Goal: Task Accomplishment & Management: Use online tool/utility

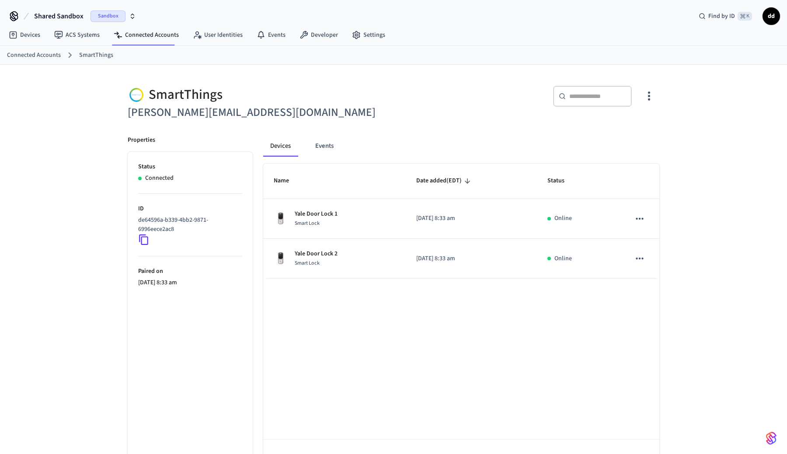
click at [68, 13] on span "Shared Sandbox" at bounding box center [58, 16] width 49 height 10
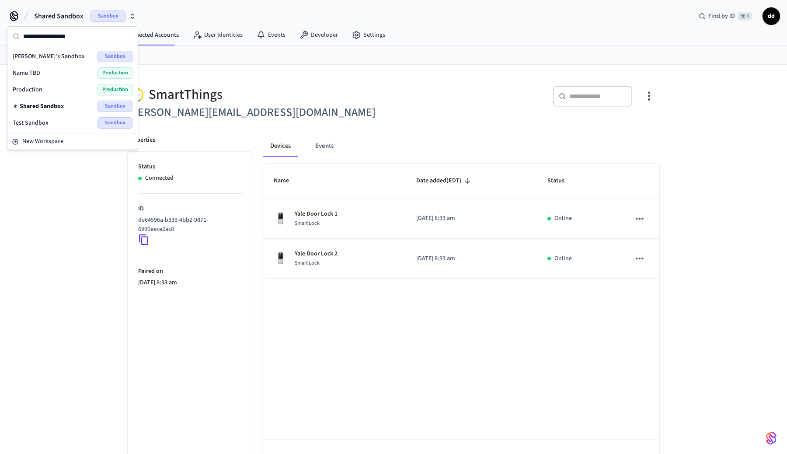
click at [35, 73] on span "Name TBD" at bounding box center [27, 73] width 28 height 9
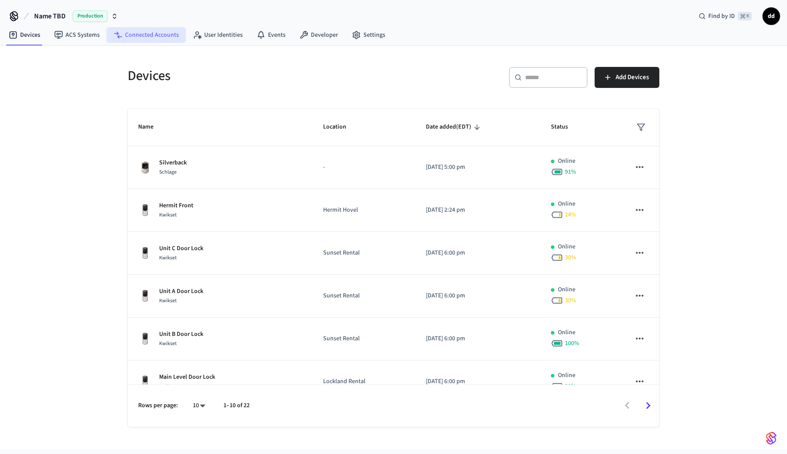
click at [149, 37] on link "Connected Accounts" at bounding box center [146, 35] width 79 height 16
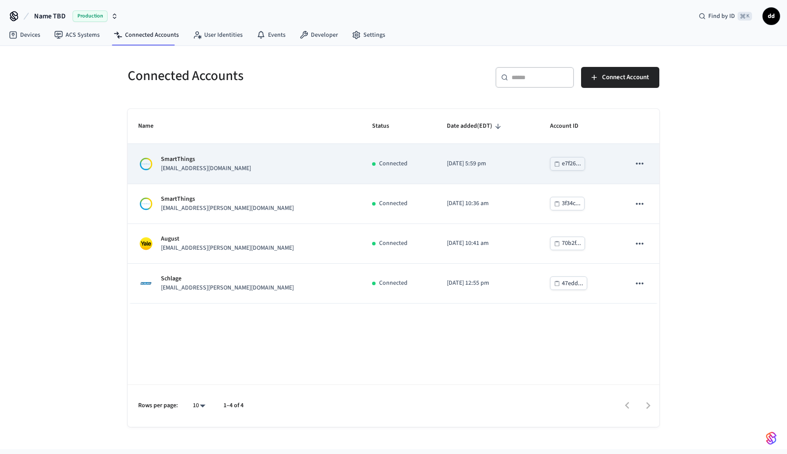
click at [201, 167] on p "[EMAIL_ADDRESS][DOMAIN_NAME]" at bounding box center [206, 168] width 90 height 9
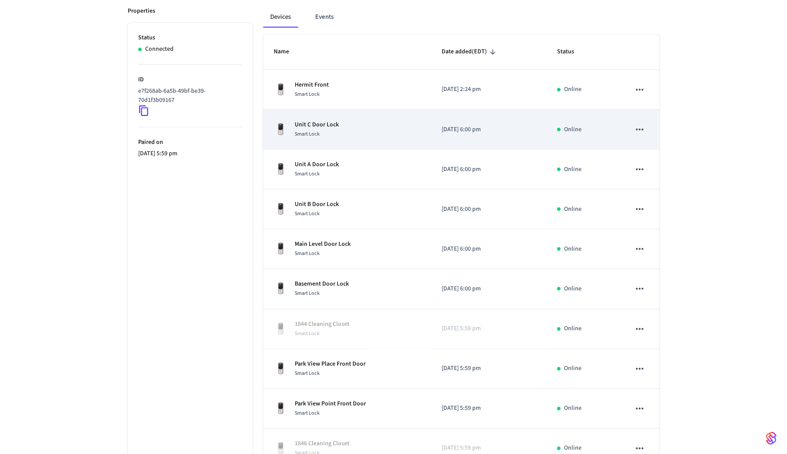
scroll to position [129, 0]
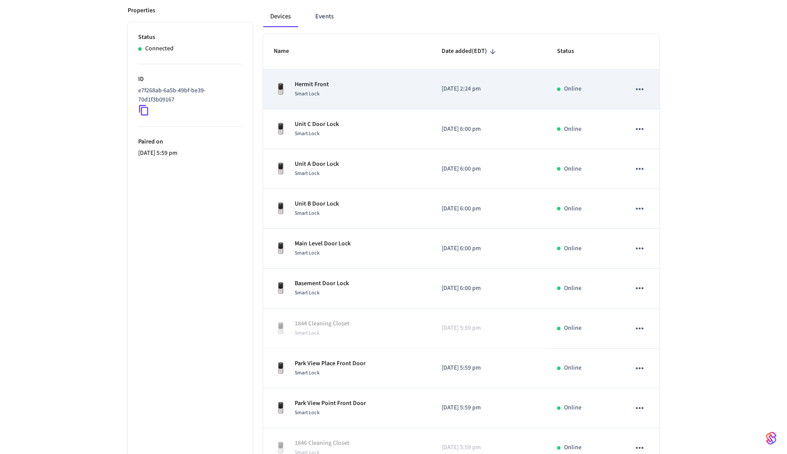
click at [319, 92] on span "Smart Lock" at bounding box center [307, 93] width 25 height 7
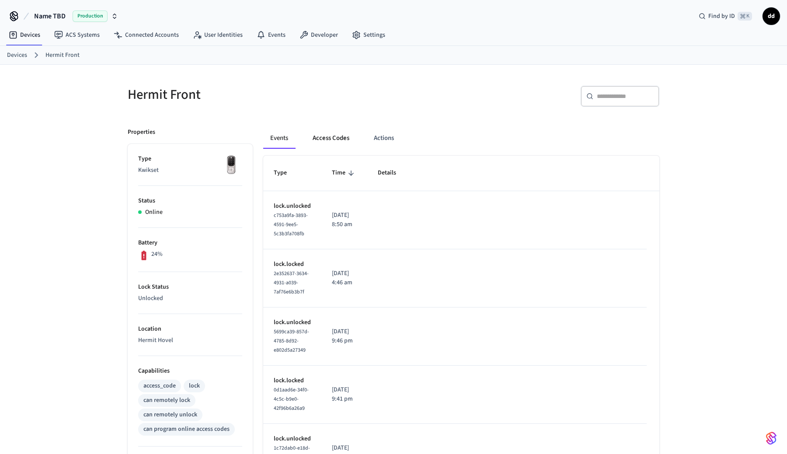
click at [331, 138] on button "Access Codes" at bounding box center [331, 138] width 51 height 21
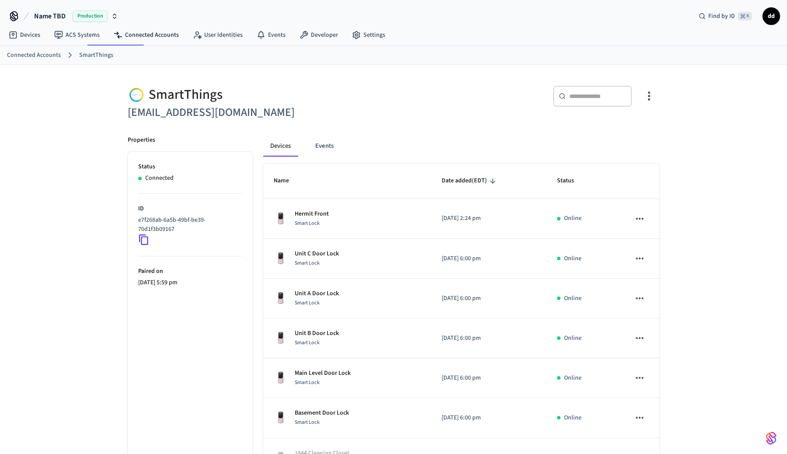
scroll to position [129, 0]
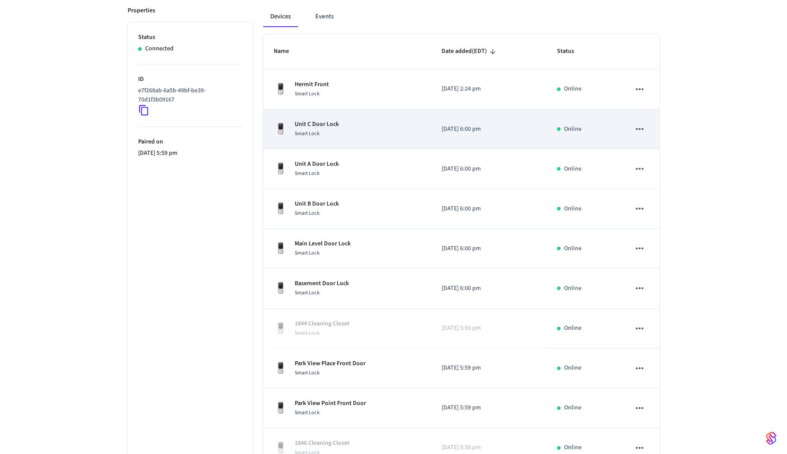
click at [319, 126] on p "Unit C Door Lock" at bounding box center [317, 124] width 44 height 9
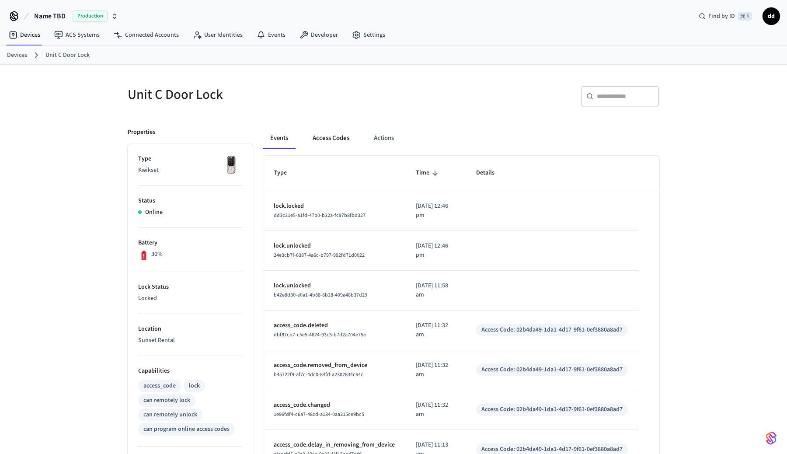
click at [319, 137] on button "Access Codes" at bounding box center [331, 138] width 51 height 21
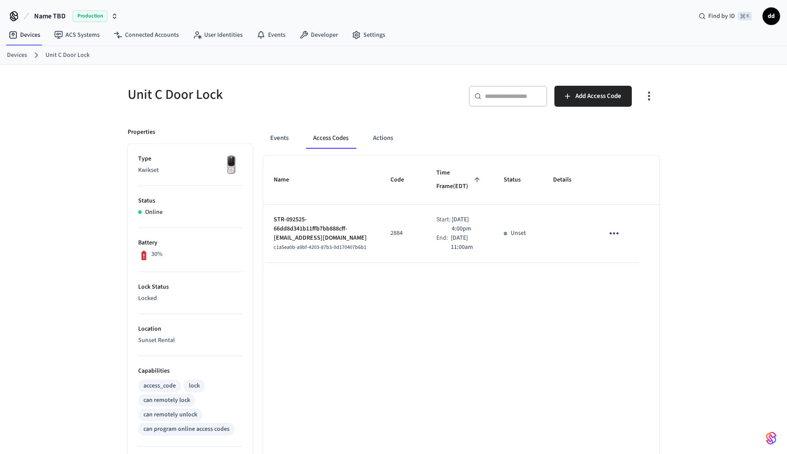
scroll to position [129, 0]
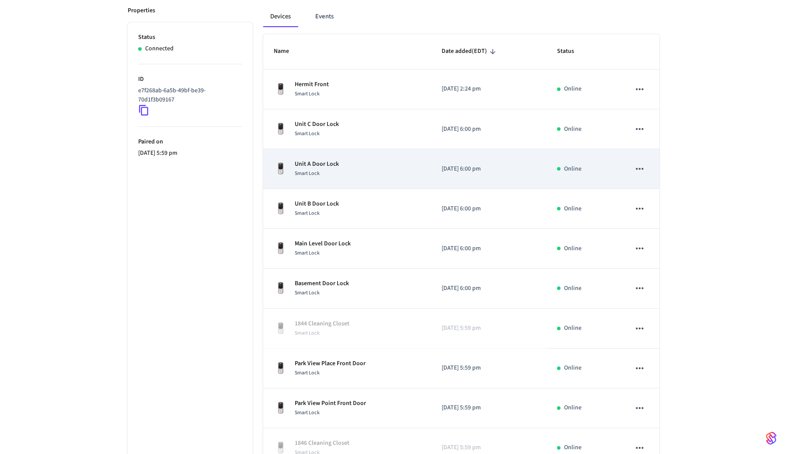
click at [317, 168] on p "Unit A Door Lock" at bounding box center [317, 164] width 44 height 9
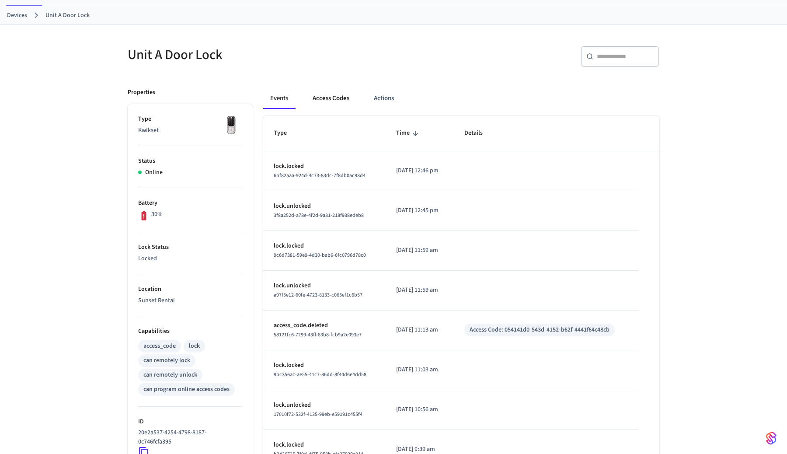
scroll to position [42, 0]
click at [334, 95] on button "Access Codes" at bounding box center [331, 96] width 51 height 21
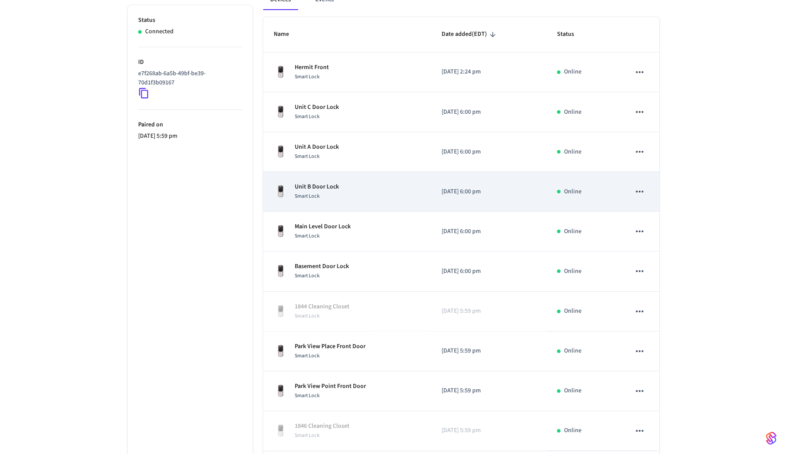
scroll to position [150, 0]
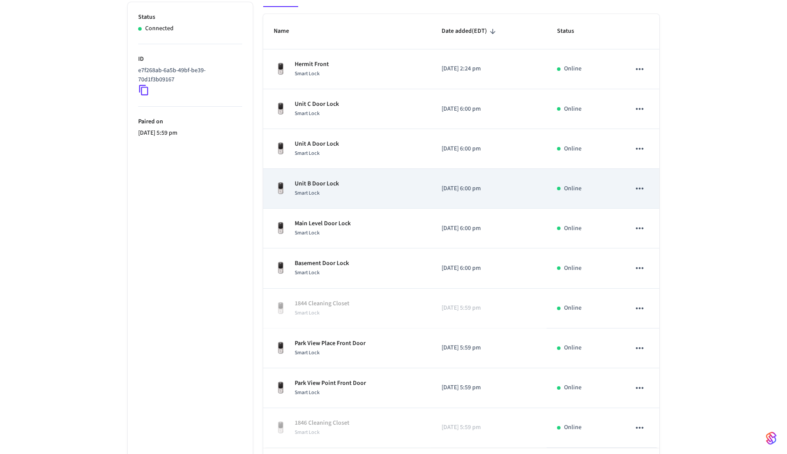
click at [337, 192] on div "Smart Lock" at bounding box center [317, 192] width 44 height 9
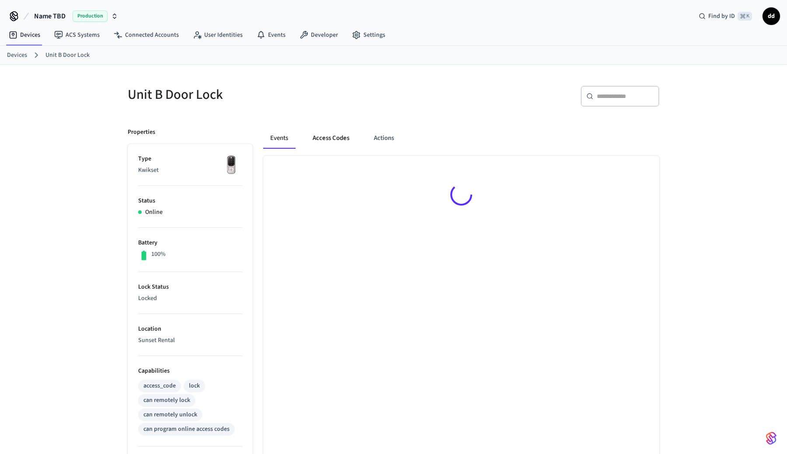
click at [328, 134] on button "Access Codes" at bounding box center [331, 138] width 51 height 21
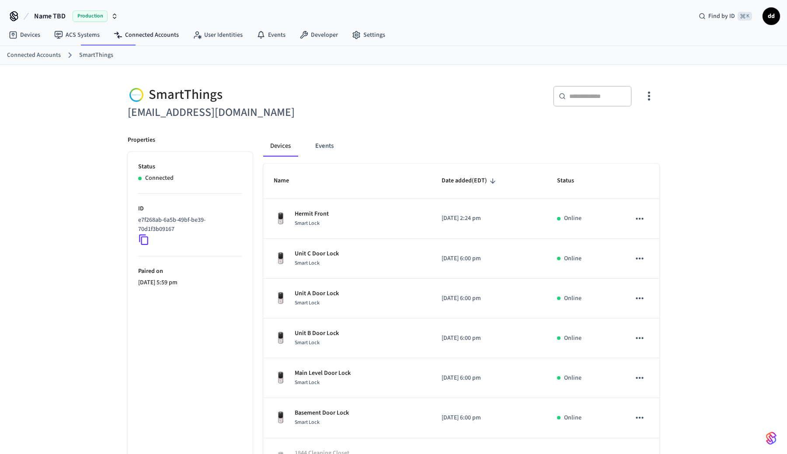
scroll to position [150, 0]
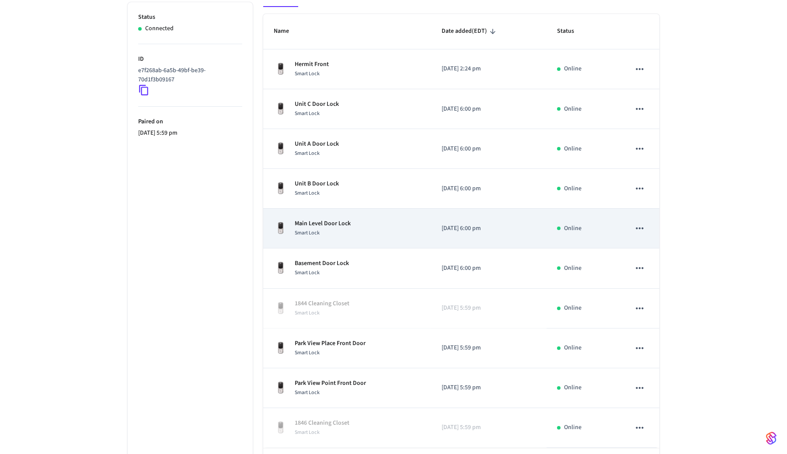
click at [328, 226] on p "Main Level Door Lock" at bounding box center [323, 223] width 56 height 9
click at [343, 223] on p "Main Level Door Lock" at bounding box center [323, 223] width 56 height 9
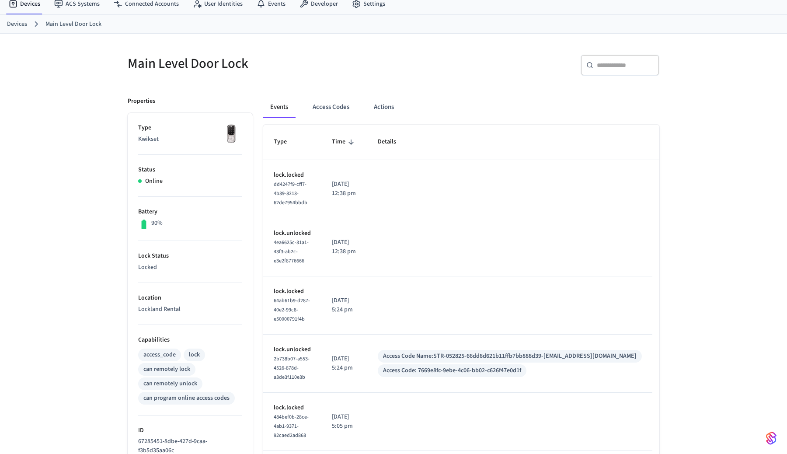
scroll to position [35, 0]
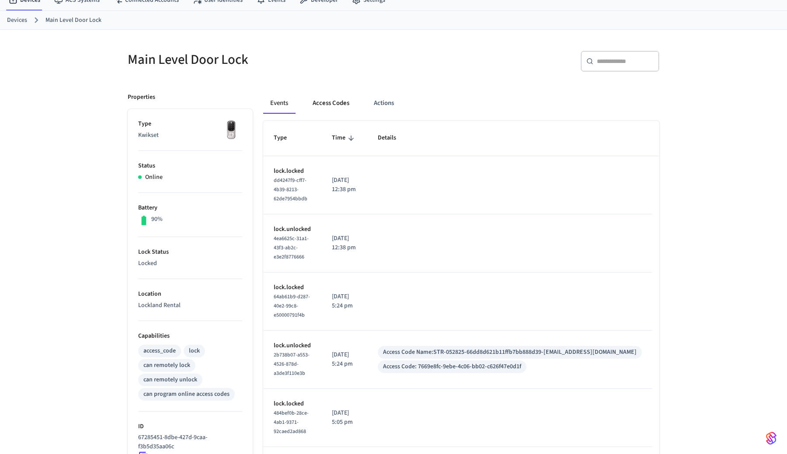
click at [330, 98] on button "Access Codes" at bounding box center [331, 103] width 51 height 21
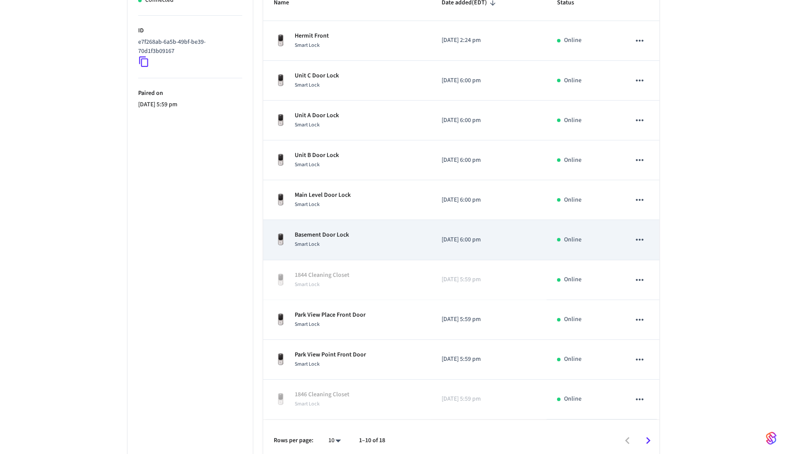
scroll to position [183, 0]
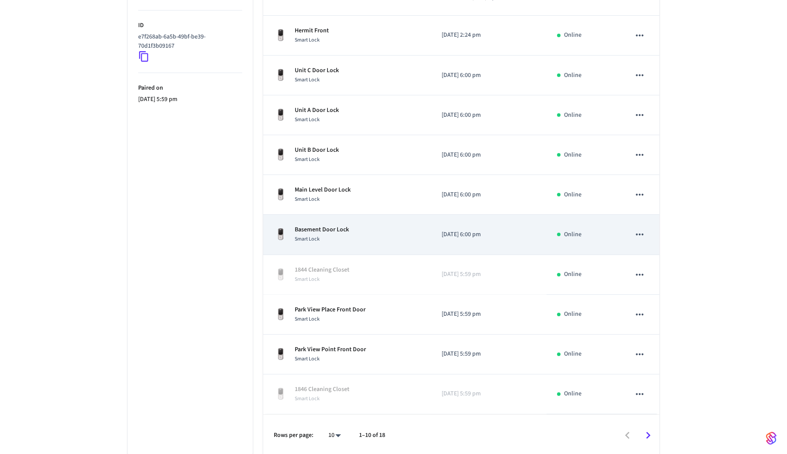
click at [322, 230] on p "Basement Door Lock" at bounding box center [322, 229] width 54 height 9
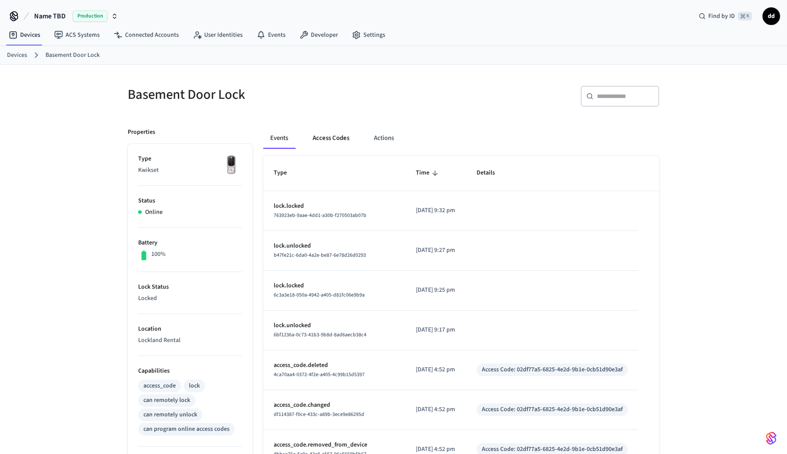
click at [323, 143] on button "Access Codes" at bounding box center [331, 138] width 51 height 21
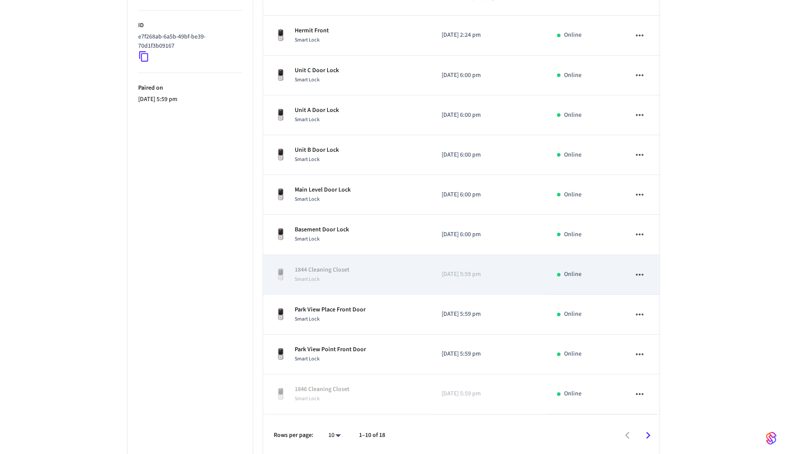
scroll to position [186, 0]
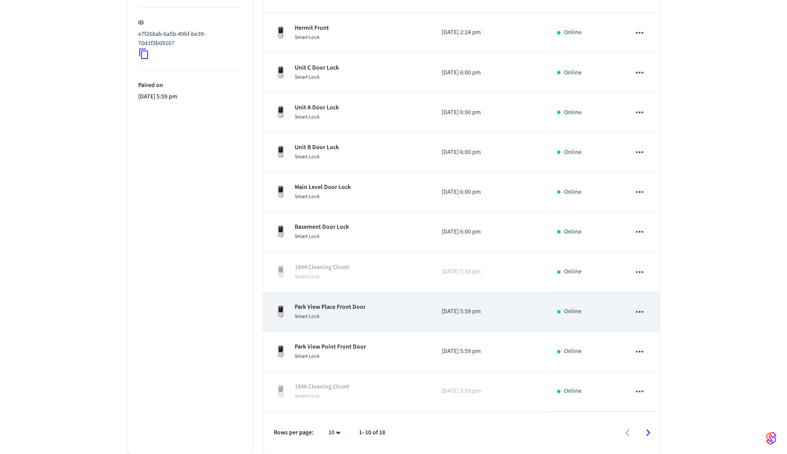
click at [338, 305] on p "Park View Place Front Door" at bounding box center [330, 307] width 71 height 9
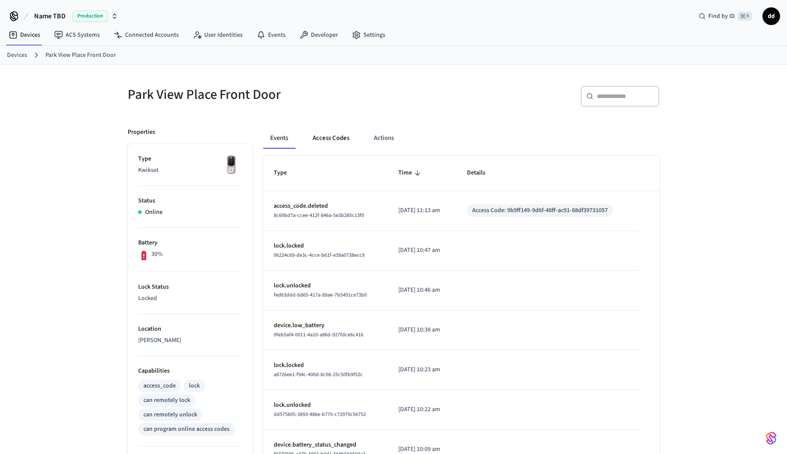
click at [329, 135] on button "Access Codes" at bounding box center [331, 138] width 51 height 21
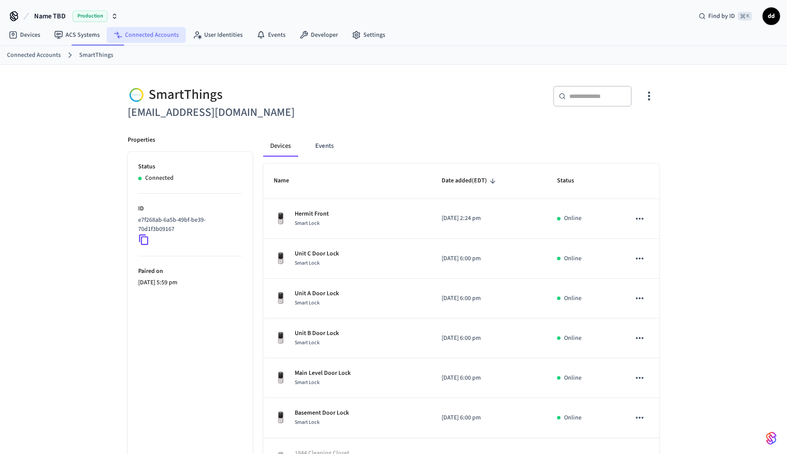
scroll to position [186, 0]
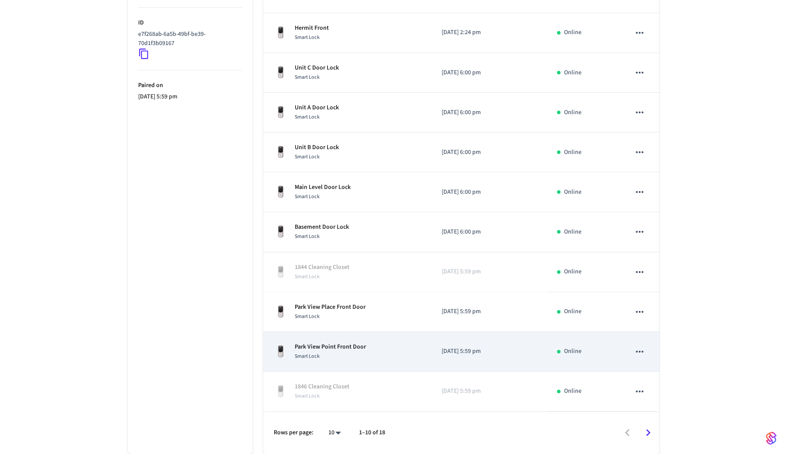
click at [338, 346] on p "Park View Point Front Door" at bounding box center [330, 346] width 71 height 9
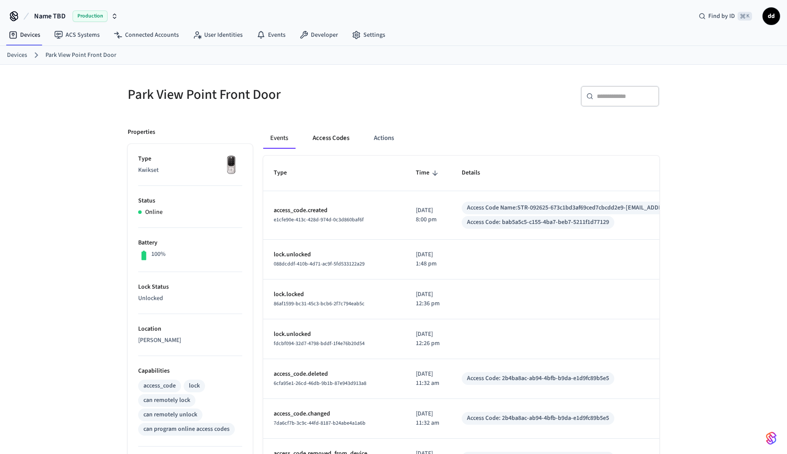
click at [331, 135] on button "Access Codes" at bounding box center [331, 138] width 51 height 21
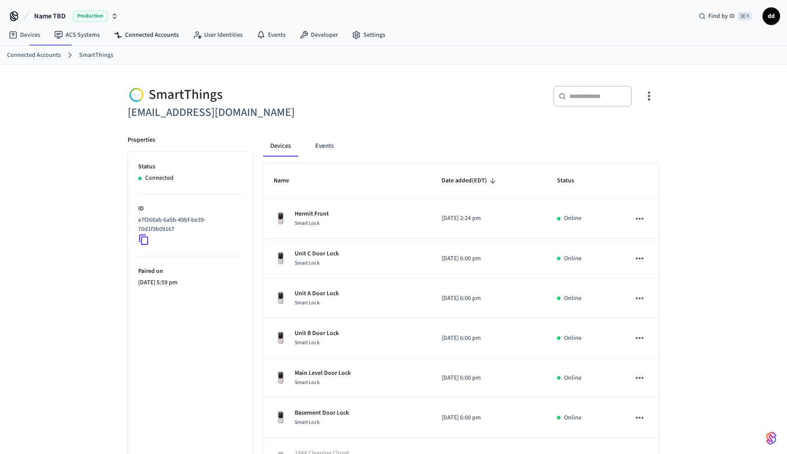
scroll to position [186, 0]
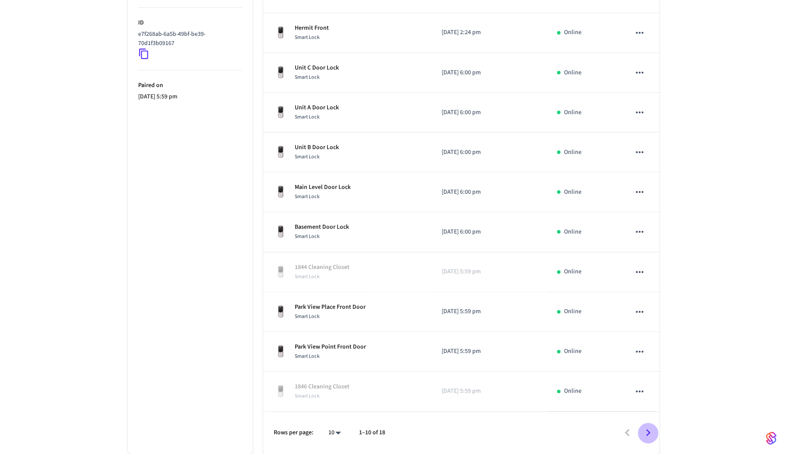
click at [647, 429] on icon "Go to next page" at bounding box center [648, 432] width 4 height 7
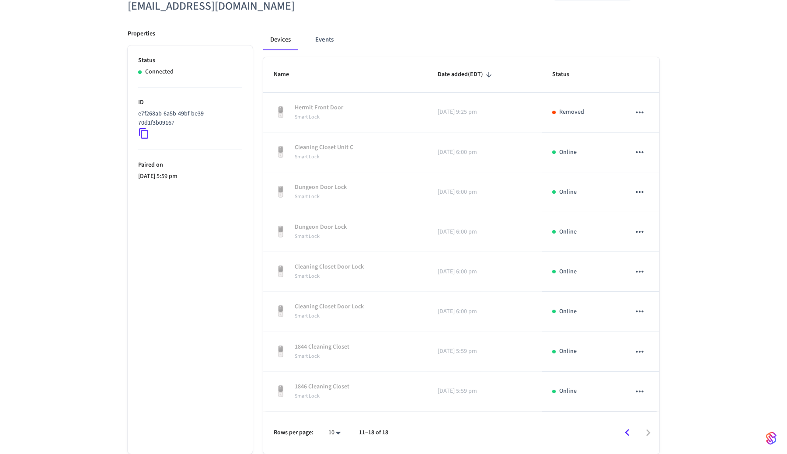
click at [625, 431] on icon "Go to previous page" at bounding box center [627, 433] width 14 height 14
